Goal: Contribute content

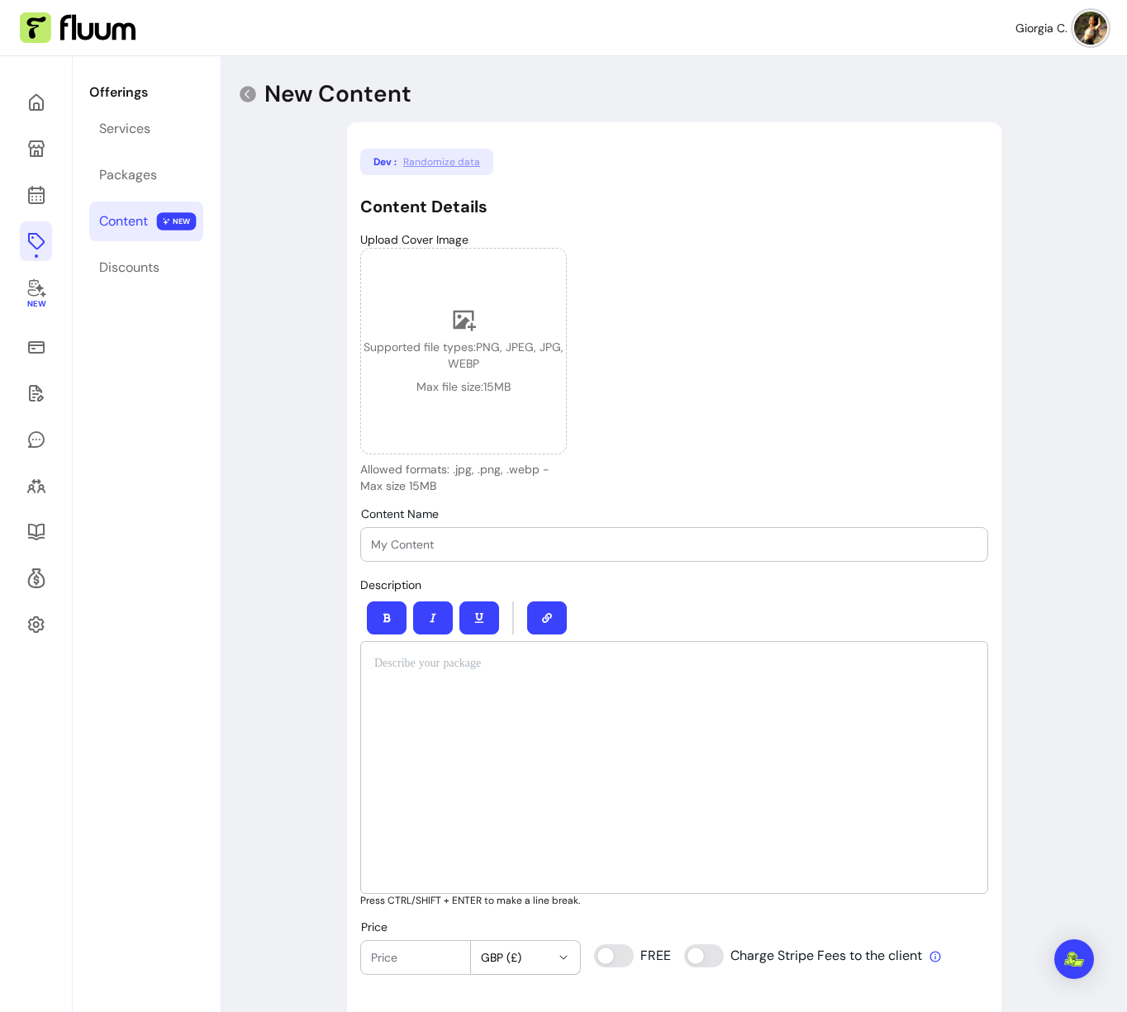
select select "***"
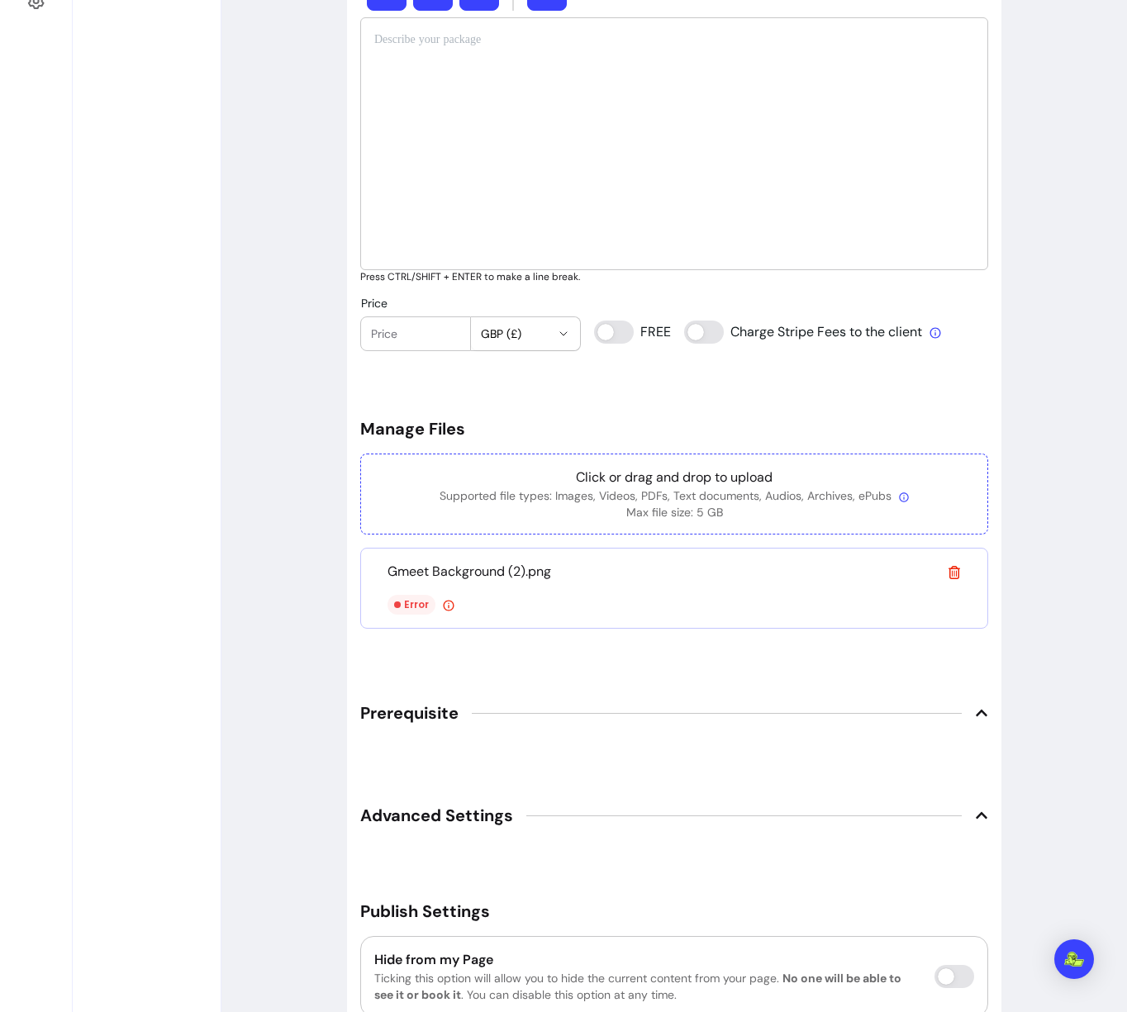
click at [717, 475] on p "Click or drag and drop to upload" at bounding box center [674, 478] width 600 height 20
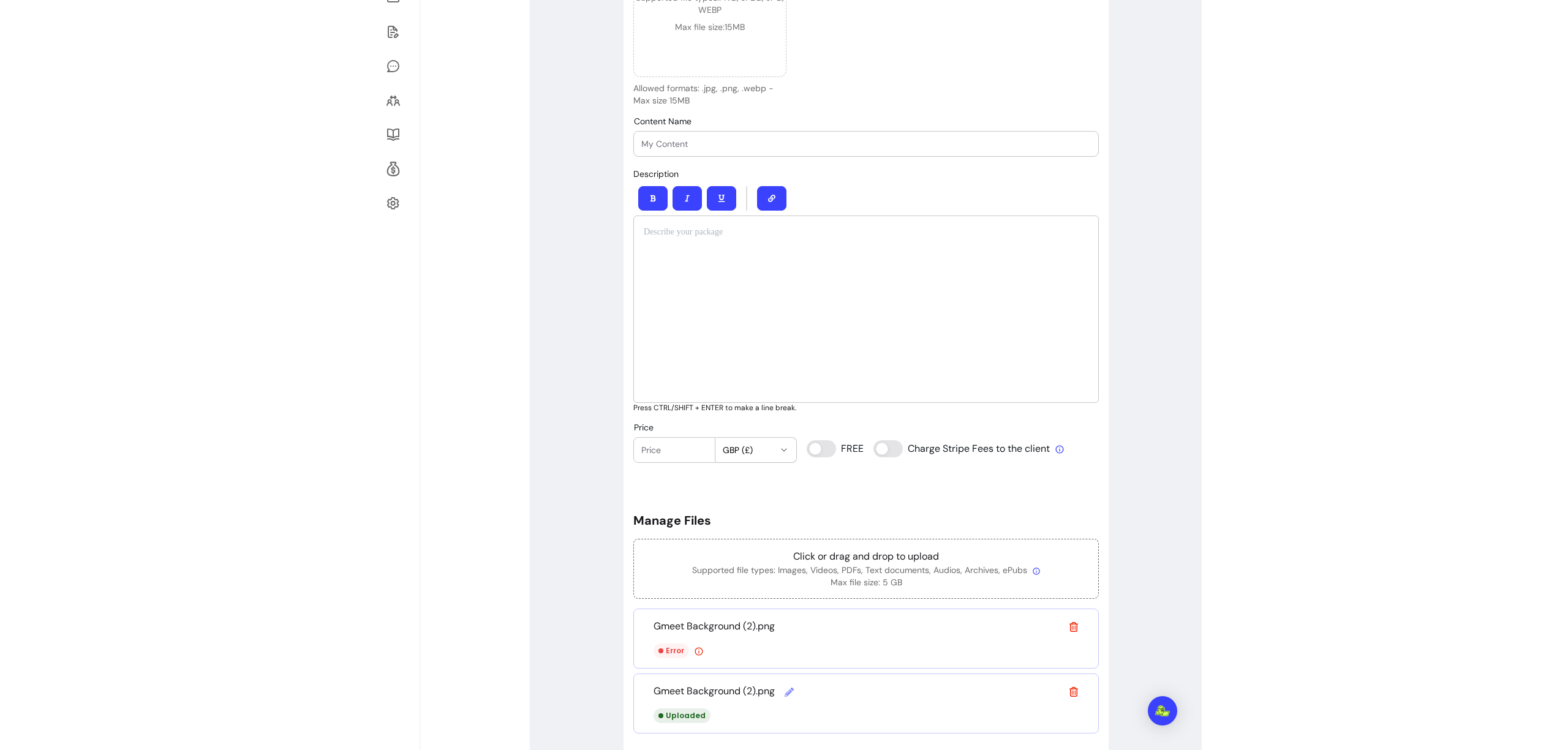
scroll to position [0, 0]
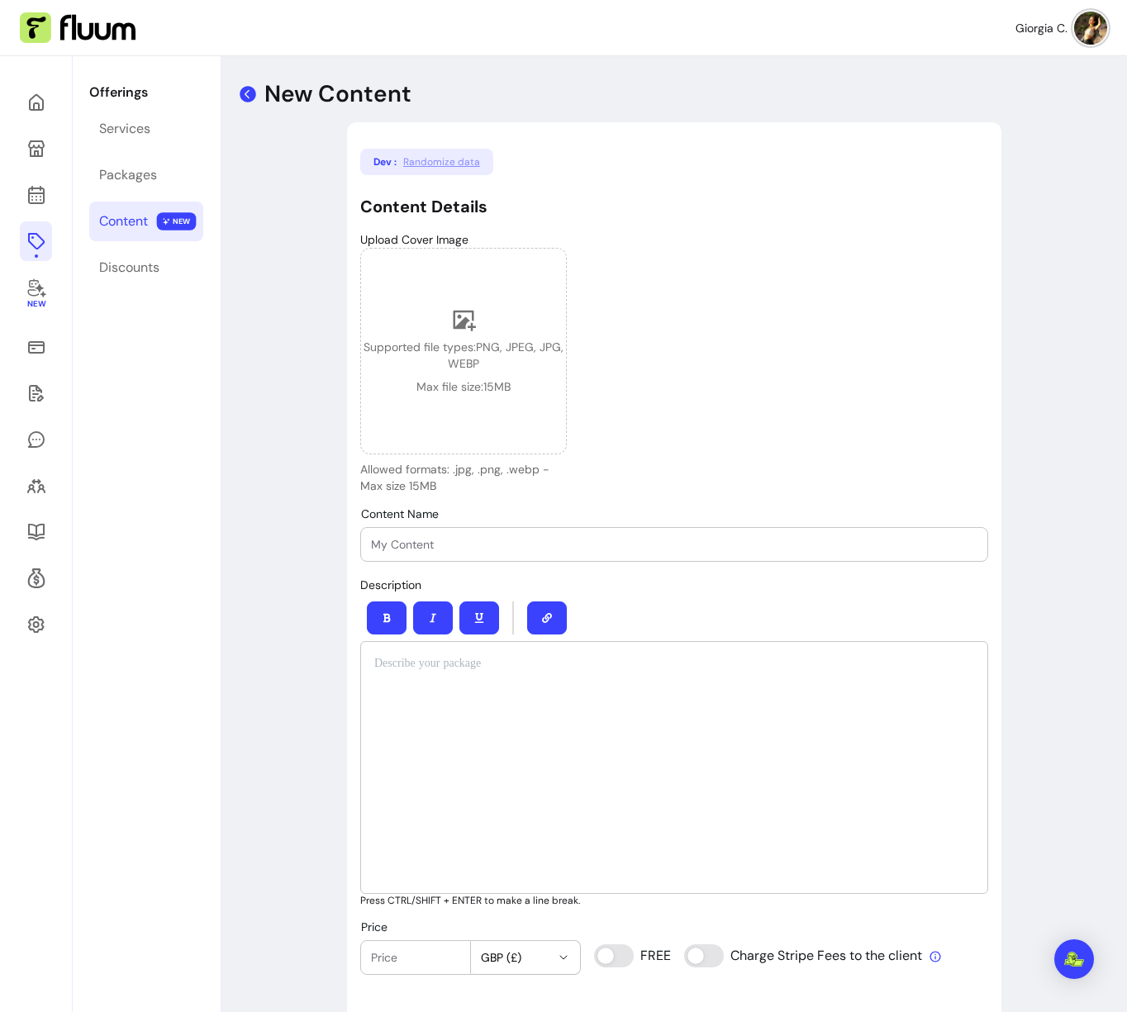
click at [245, 98] on icon at bounding box center [248, 94] width 17 height 17
